Goal: Communication & Community: Answer question/provide support

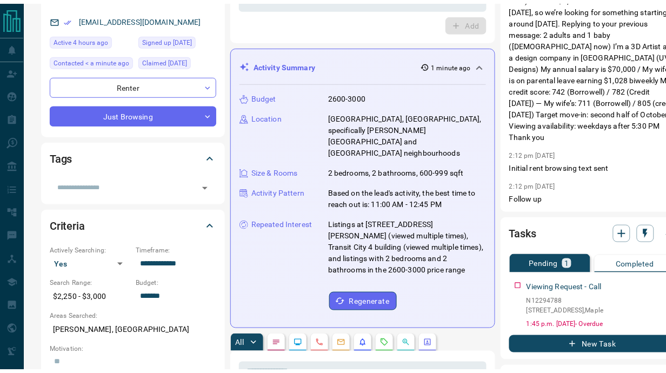
scroll to position [307, 0]
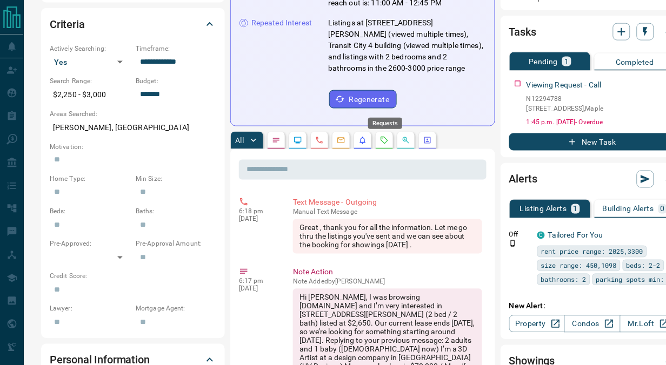
click at [386, 136] on icon "Requests" at bounding box center [384, 140] width 9 height 9
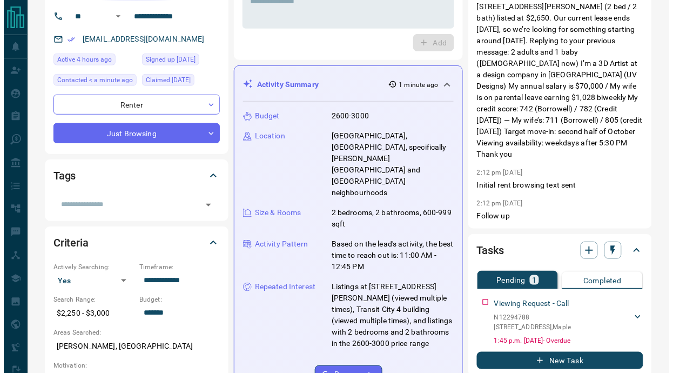
scroll to position [0, 0]
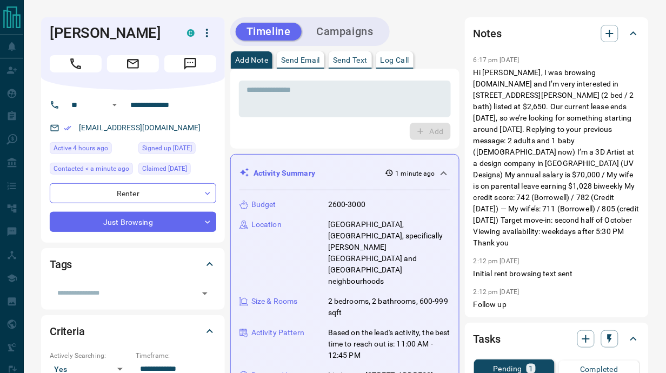
click at [344, 57] on p "Send Text" at bounding box center [350, 60] width 35 height 8
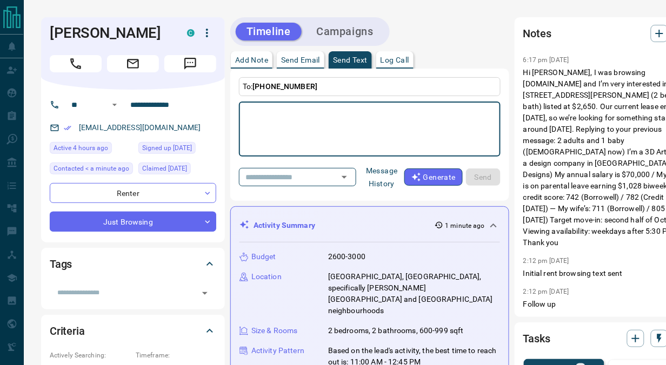
click at [368, 171] on button "Message History" at bounding box center [381, 177] width 45 height 30
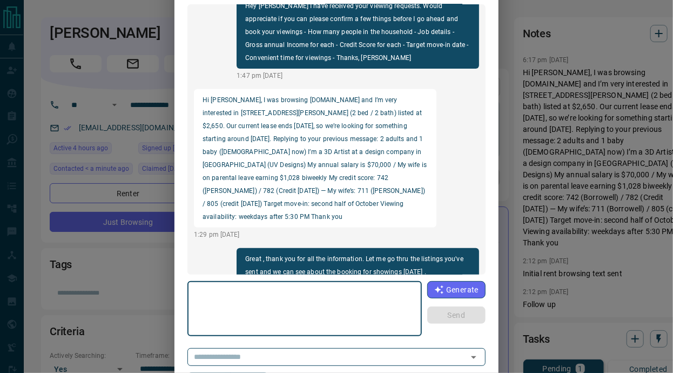
scroll to position [86, 0]
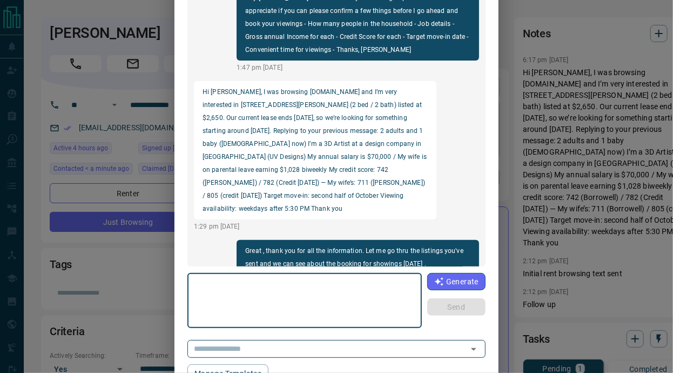
click at [328, 285] on textarea at bounding box center [304, 301] width 219 height 46
type textarea "**********"
drag, startPoint x: 313, startPoint y: 285, endPoint x: 193, endPoint y: 272, distance: 120.1
click at [193, 272] on div "**********" at bounding box center [337, 174] width 298 height 417
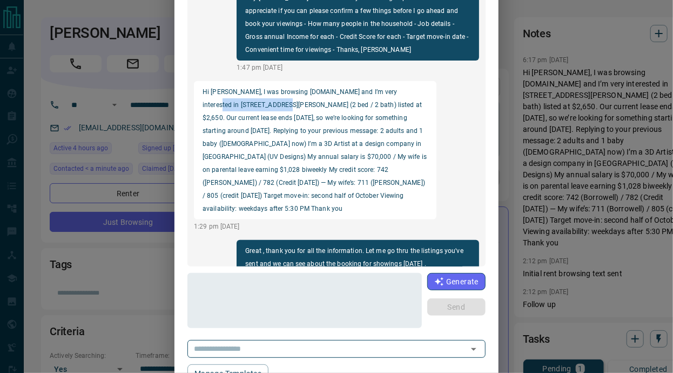
drag, startPoint x: 393, startPoint y: 78, endPoint x: 248, endPoint y: 96, distance: 146.4
click at [248, 96] on p "Hi Harsh, I was browsing condos.ca and I’m very interested in unit 1702-7890 Ja…" at bounding box center [315, 150] width 225 height 130
copy p "1702-7890 Jane Street"
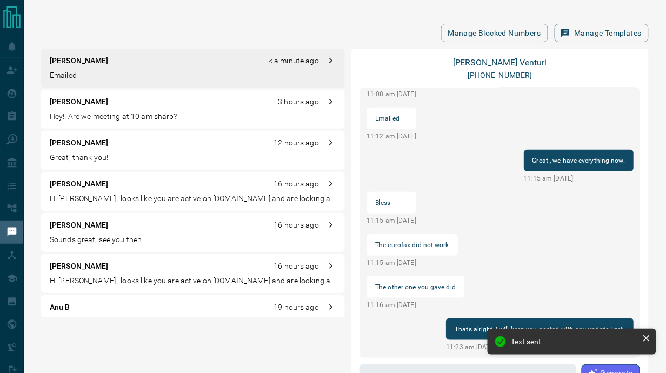
click at [98, 108] on div "[PERSON_NAME] 3 hours ago Hey!! Are we meeting at 10 am sharp?" at bounding box center [193, 109] width 304 height 39
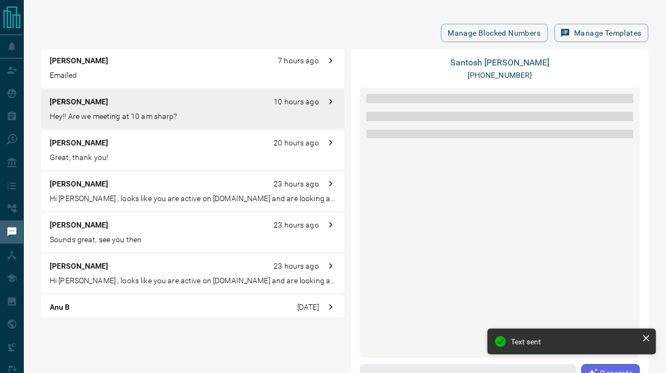
scroll to position [1072, 0]
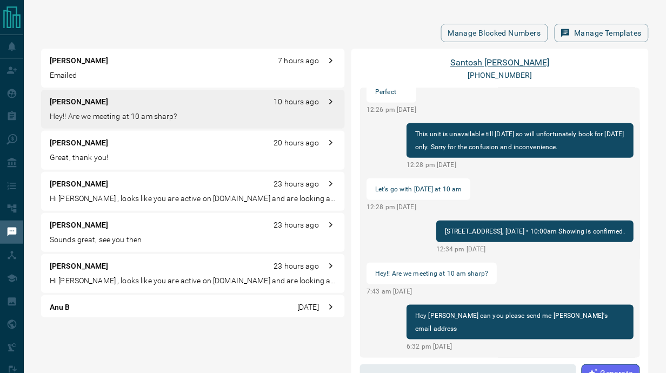
click at [500, 64] on link "[PERSON_NAME]" at bounding box center [500, 62] width 99 height 10
